Goal: Task Accomplishment & Management: Manage account settings

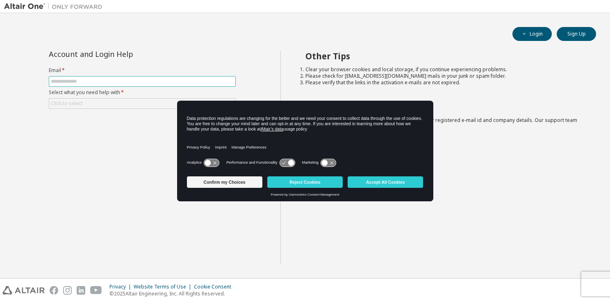
click at [148, 83] on input "text" at bounding box center [142, 81] width 183 height 7
type input "**********"
click at [125, 109] on div "**********" at bounding box center [142, 89] width 197 height 77
click at [123, 105] on div "Click to select" at bounding box center [142, 104] width 186 height 10
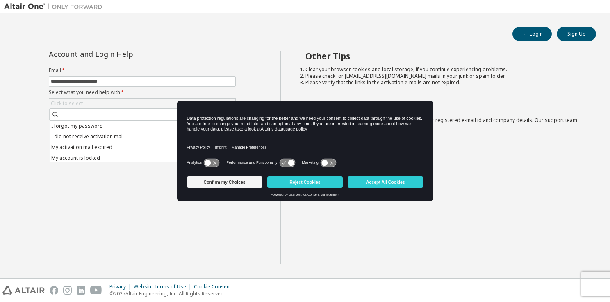
click at [371, 175] on div "Confirm my Choices Reject Cookies Accept All Cookies" at bounding box center [305, 183] width 236 height 20
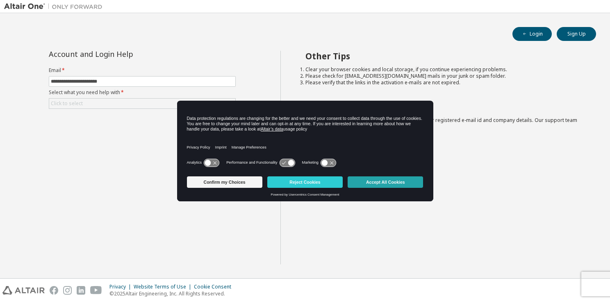
click at [371, 181] on button "Accept All Cookies" at bounding box center [384, 182] width 75 height 11
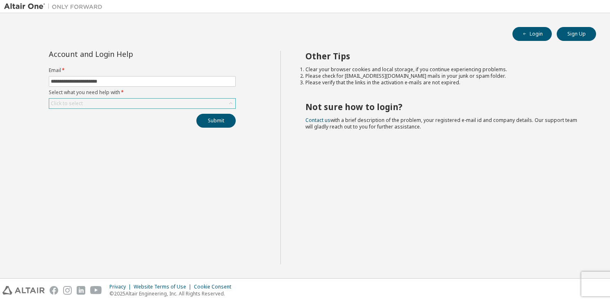
click at [132, 102] on div "Click to select" at bounding box center [142, 104] width 186 height 10
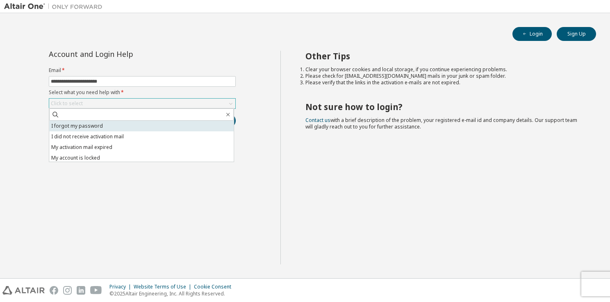
click at [115, 125] on li "I forgot my password" at bounding box center [141, 126] width 184 height 11
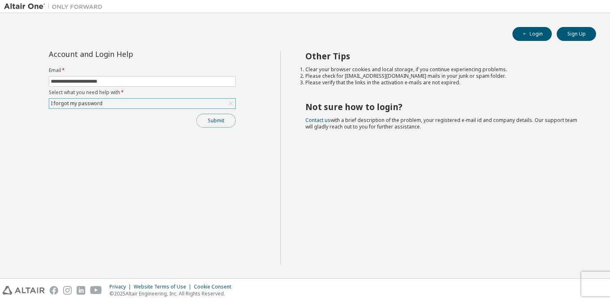
click at [211, 120] on button "Submit" at bounding box center [215, 121] width 39 height 14
click at [211, 120] on div "Submit" at bounding box center [142, 121] width 187 height 14
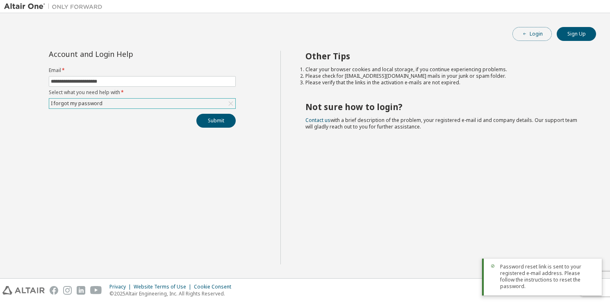
click at [539, 39] on button "Login" at bounding box center [531, 34] width 39 height 14
